Goal: Information Seeking & Learning: Learn about a topic

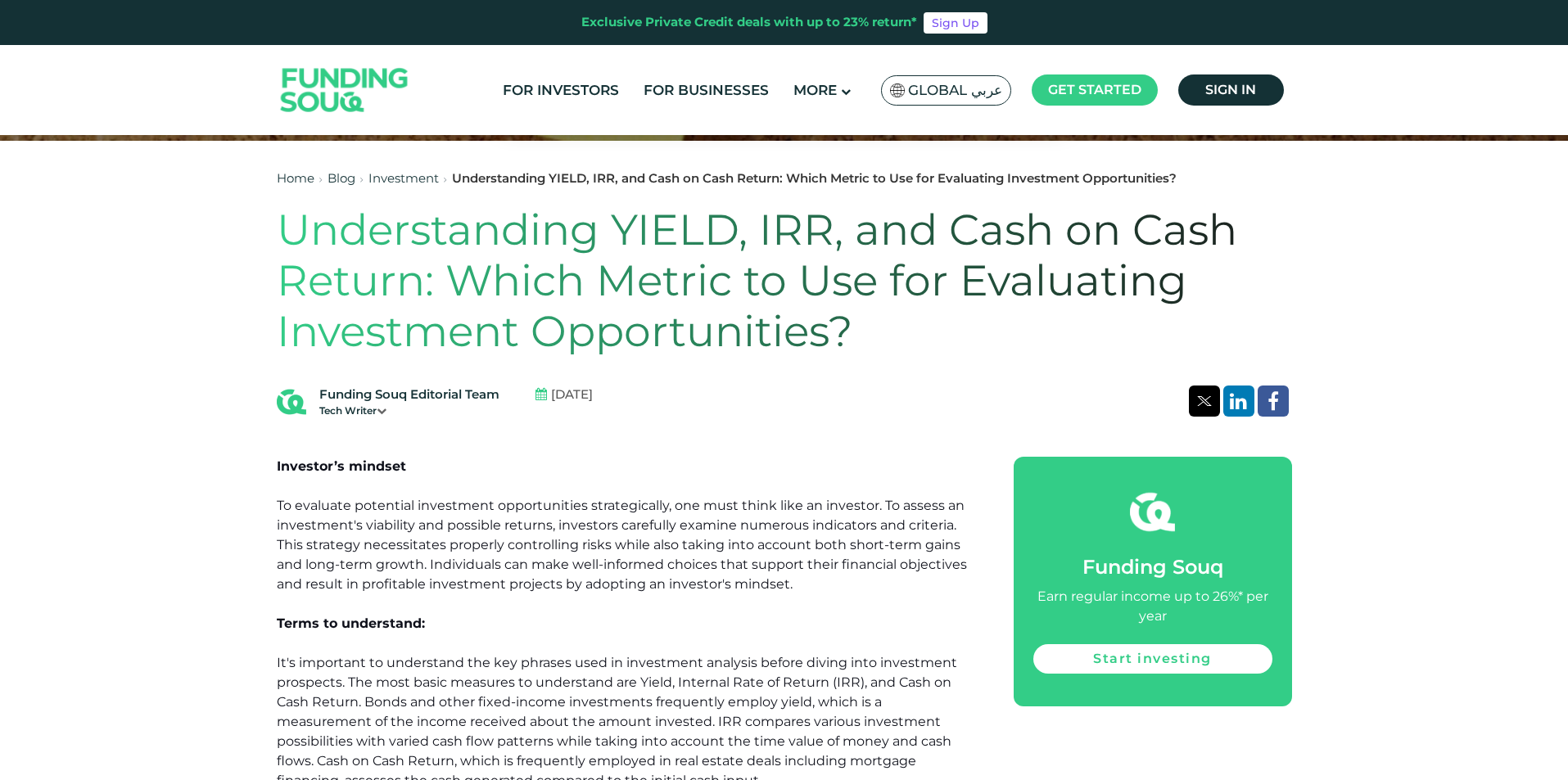
scroll to position [327, 0]
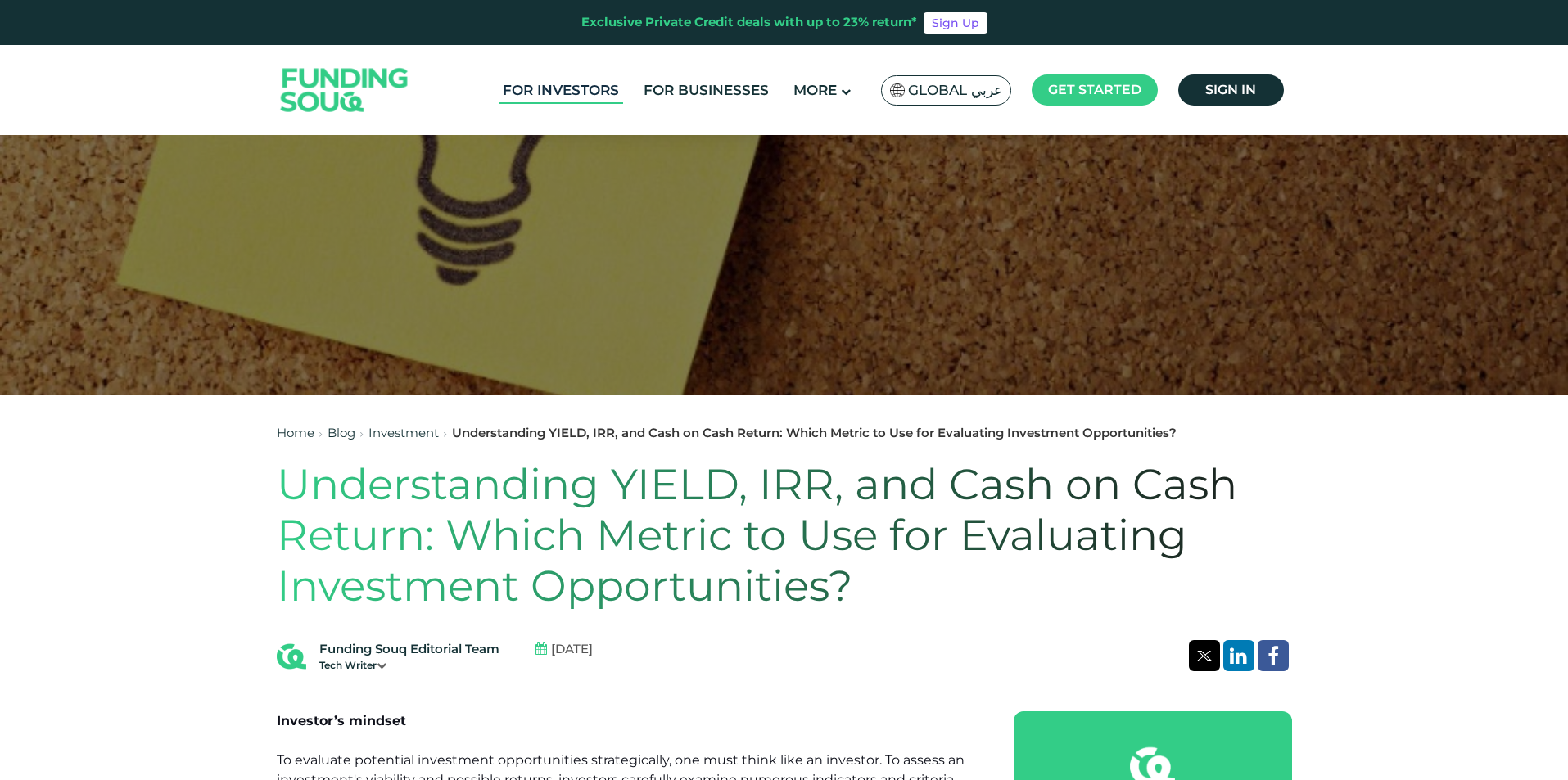
click at [553, 94] on link "For Investors" at bounding box center [561, 90] width 124 height 27
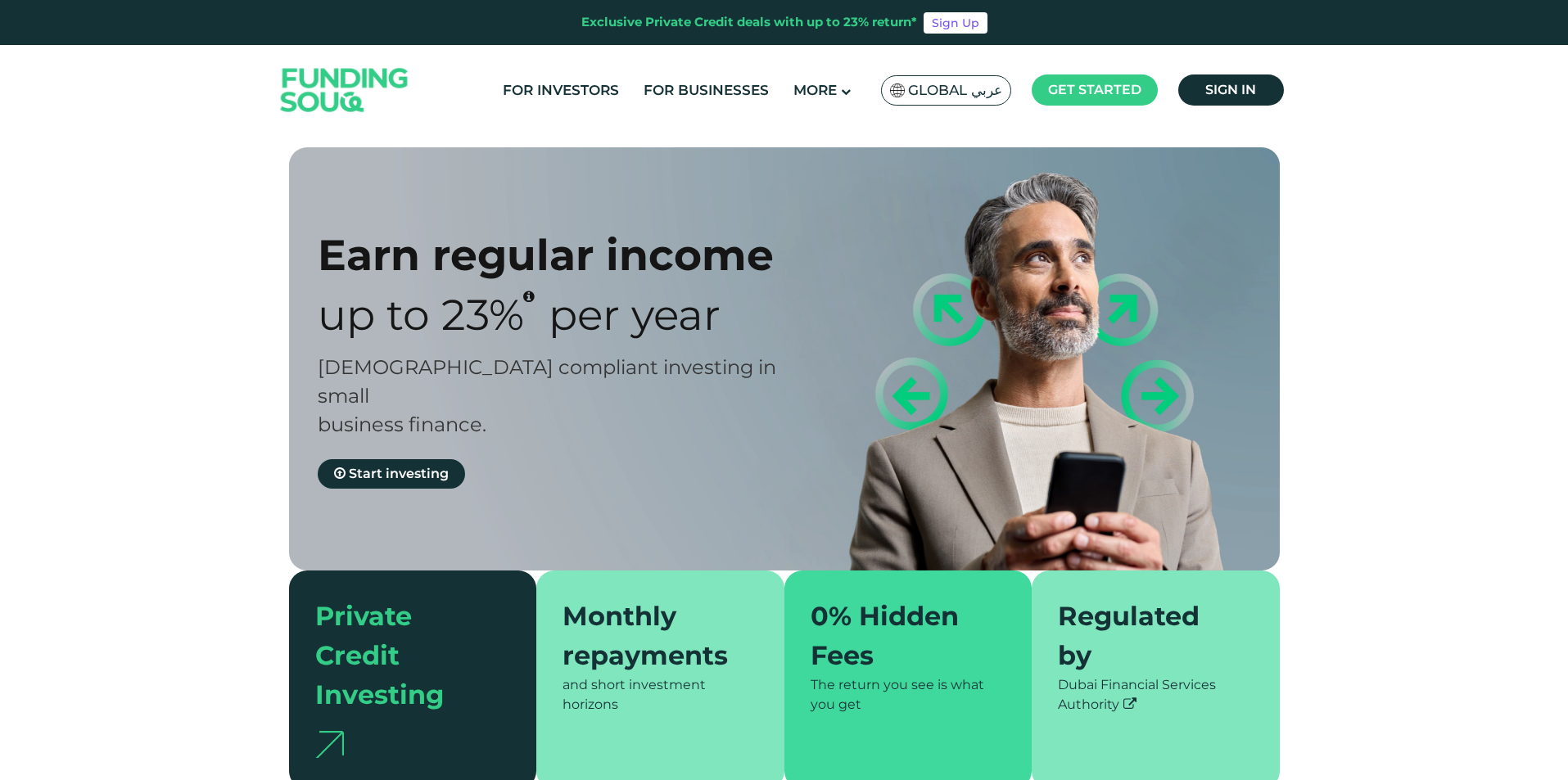
type tc-range-slider "4"
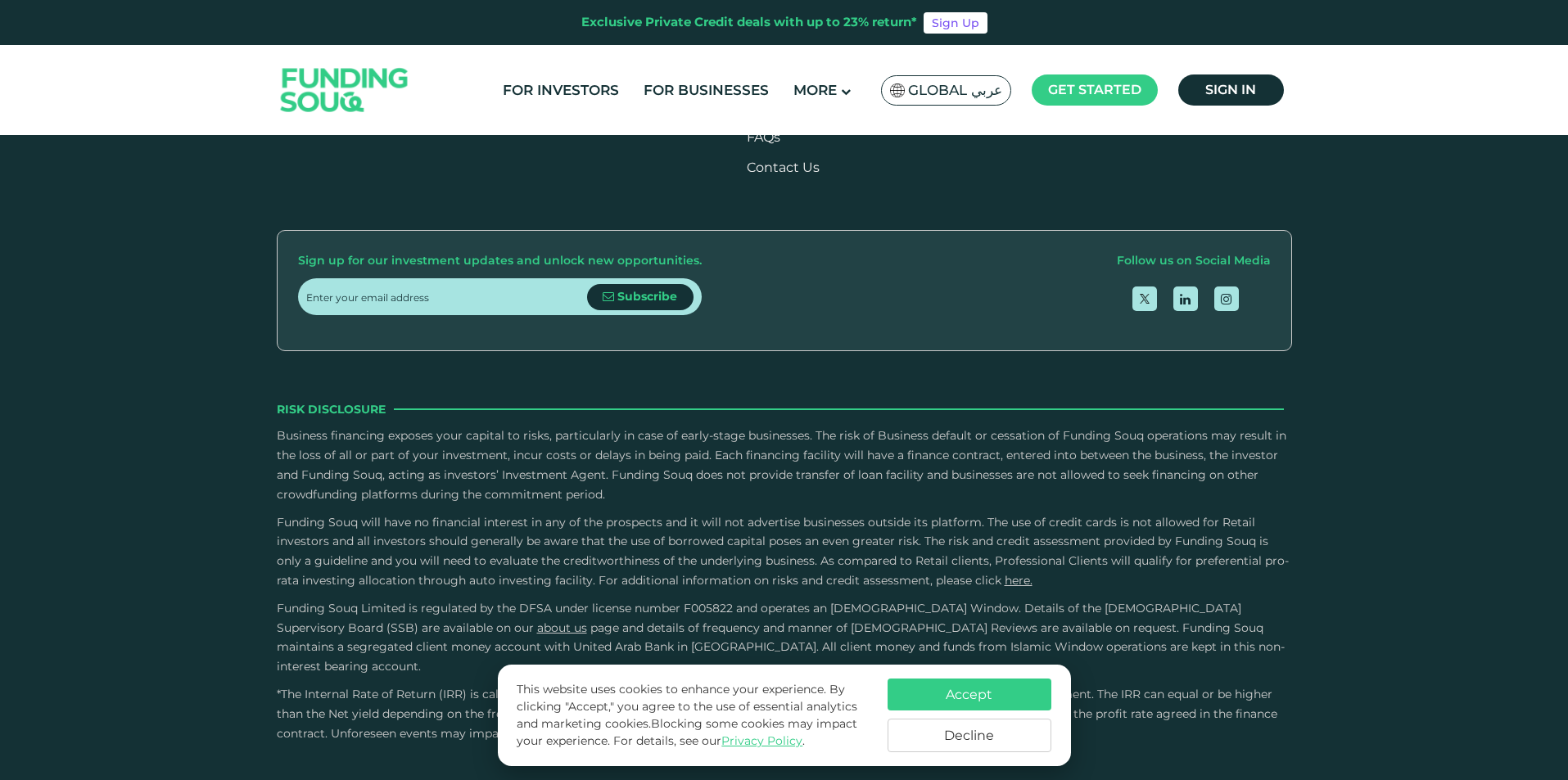
scroll to position [2209, 0]
